Goal: Task Accomplishment & Management: Use online tool/utility

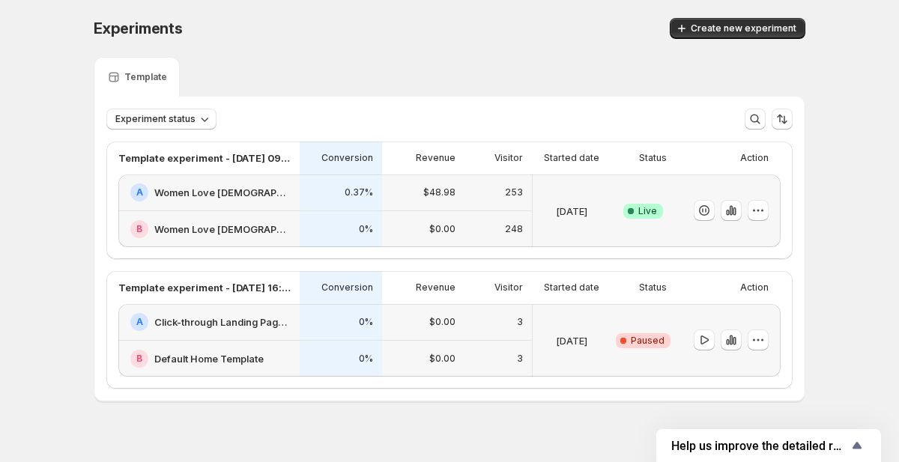
click at [713, 223] on div at bounding box center [725, 211] width 87 height 61
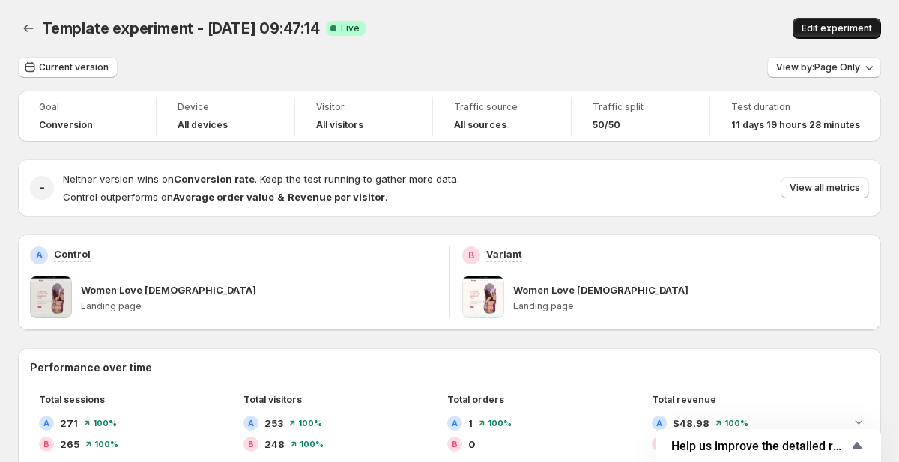
click at [826, 31] on span "Edit experiment" at bounding box center [837, 28] width 70 height 12
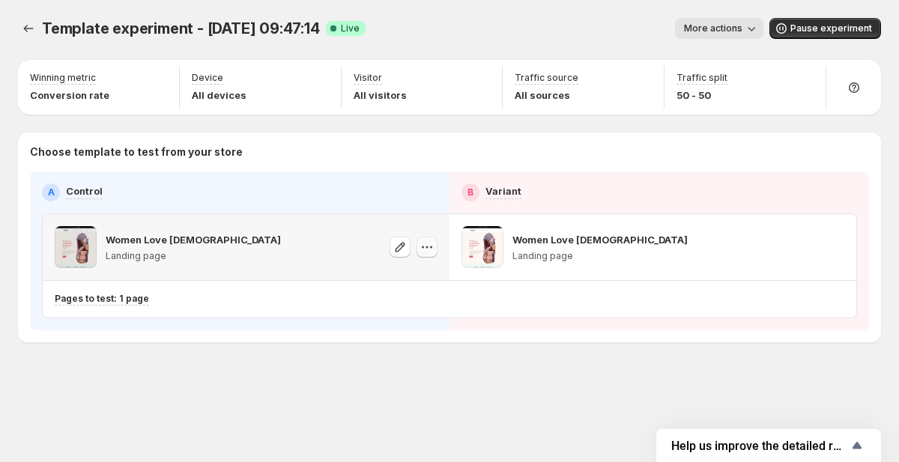
click at [431, 249] on icon "button" at bounding box center [427, 247] width 15 height 15
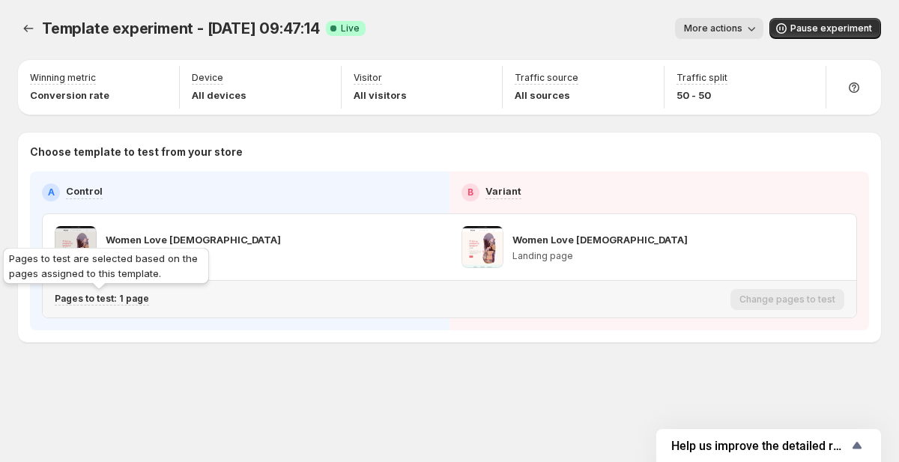
click at [127, 299] on p "Pages to test: 1 page" at bounding box center [102, 299] width 94 height 12
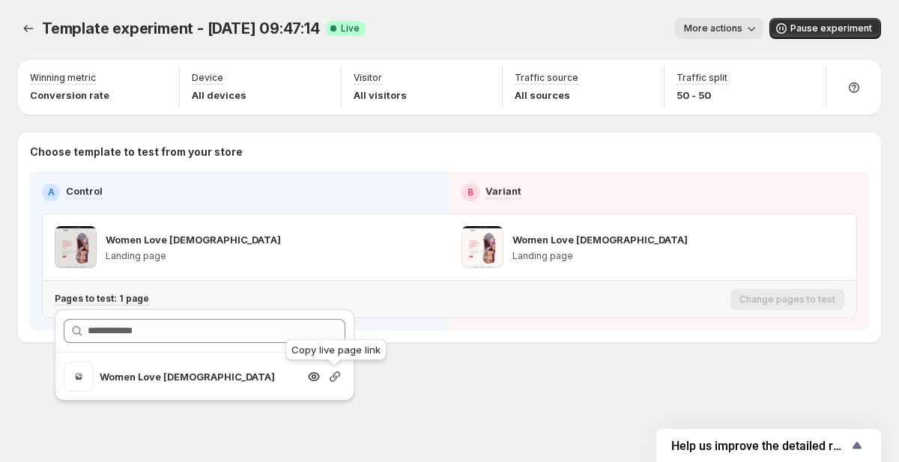
click at [337, 377] on icon "Search for and select a customer segment" at bounding box center [334, 376] width 15 height 15
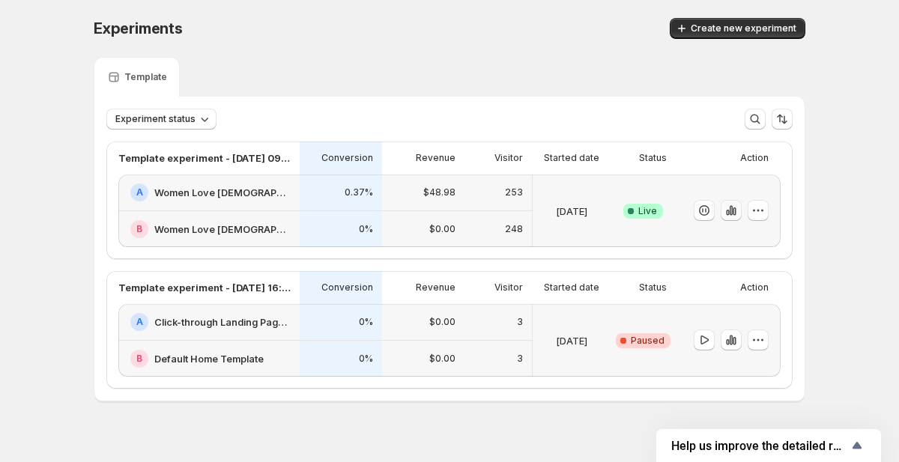
click at [733, 211] on icon "button" at bounding box center [734, 212] width 3 height 8
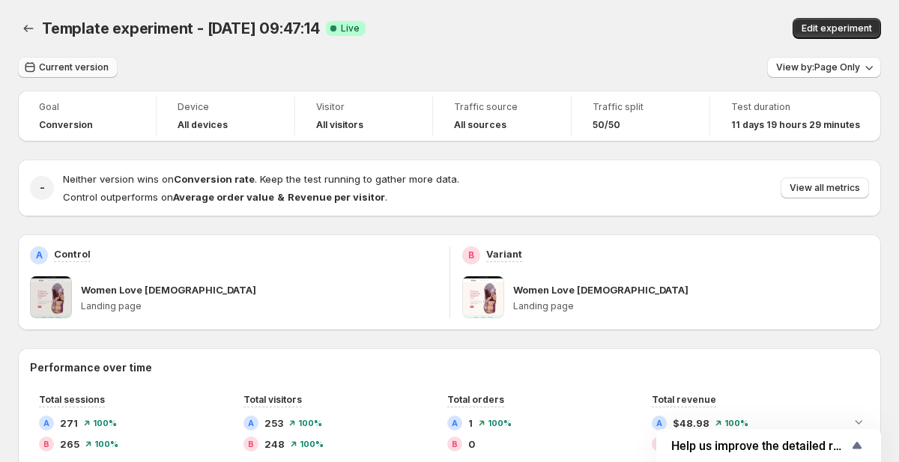
click at [94, 70] on span "Current version" at bounding box center [74, 67] width 70 height 12
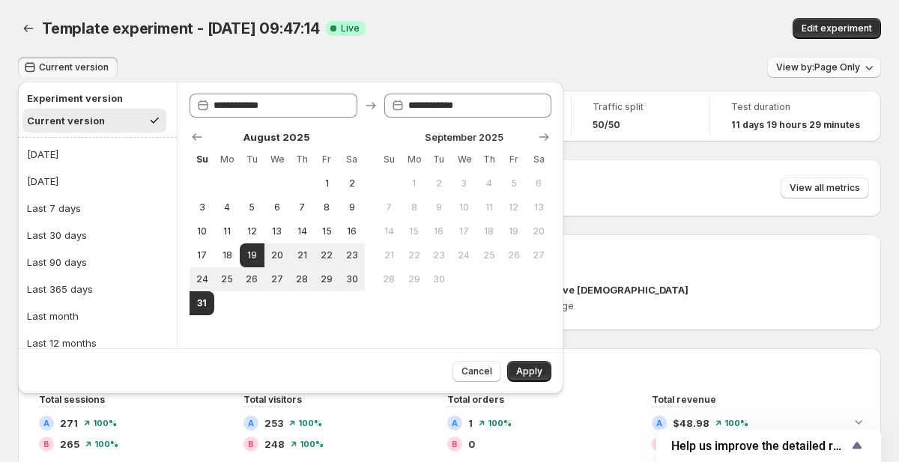
click at [800, 61] on button "View by: Page Only" at bounding box center [824, 67] width 114 height 21
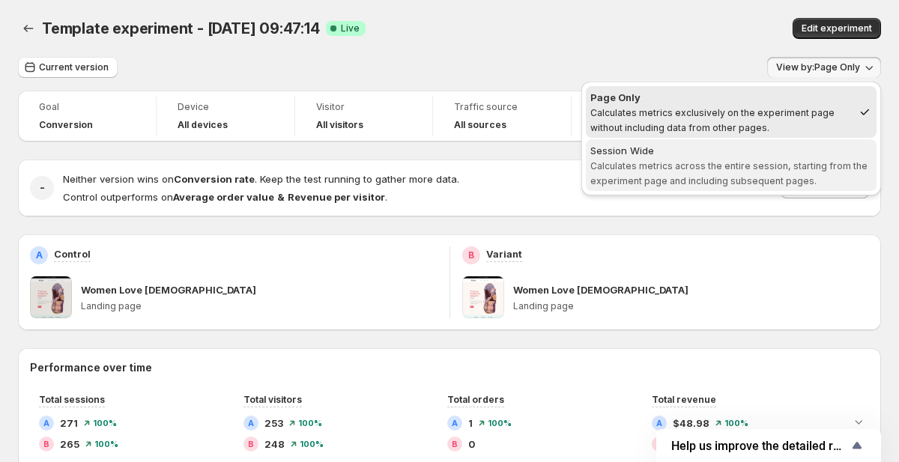
click at [754, 162] on span "Calculates metrics across the entire session, starting from the experiment page…" at bounding box center [728, 173] width 277 height 26
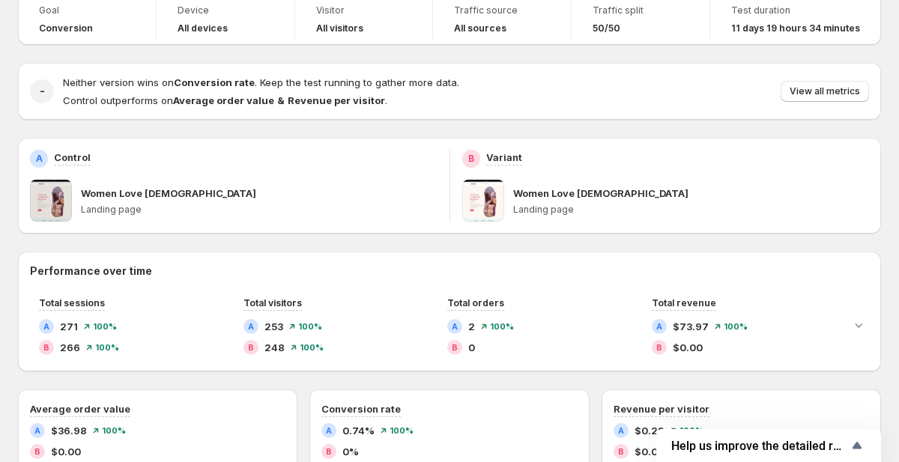
scroll to position [97, 0]
